Goal: Transaction & Acquisition: Purchase product/service

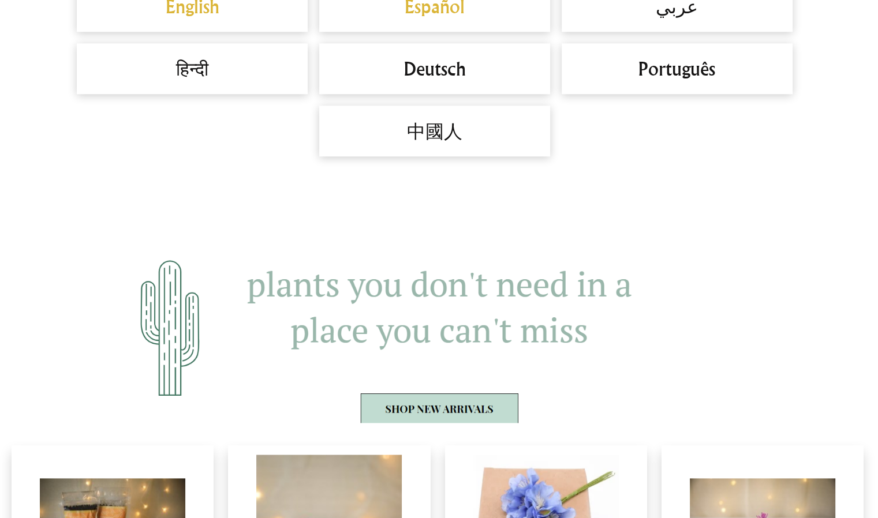
scroll to position [1316, 0]
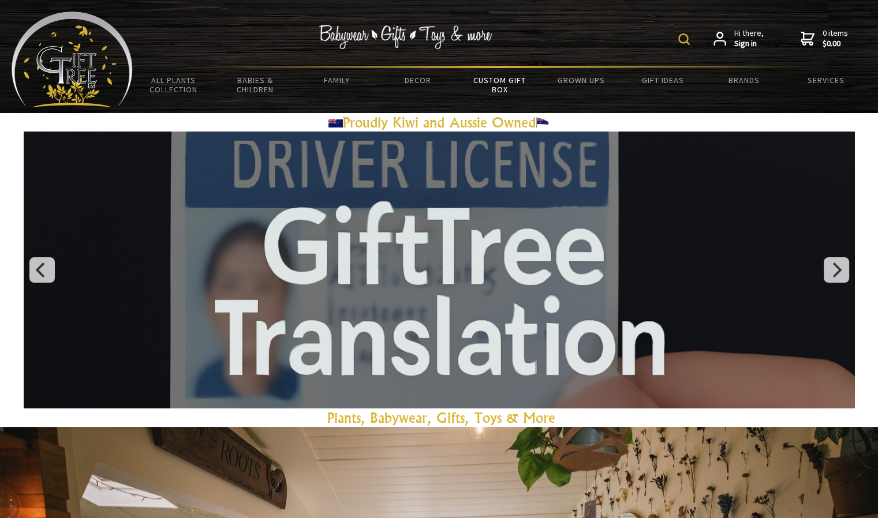
click at [501, 91] on link "Custom Gift Box" at bounding box center [499, 84] width 81 height 33
